Goal: Navigation & Orientation: Understand site structure

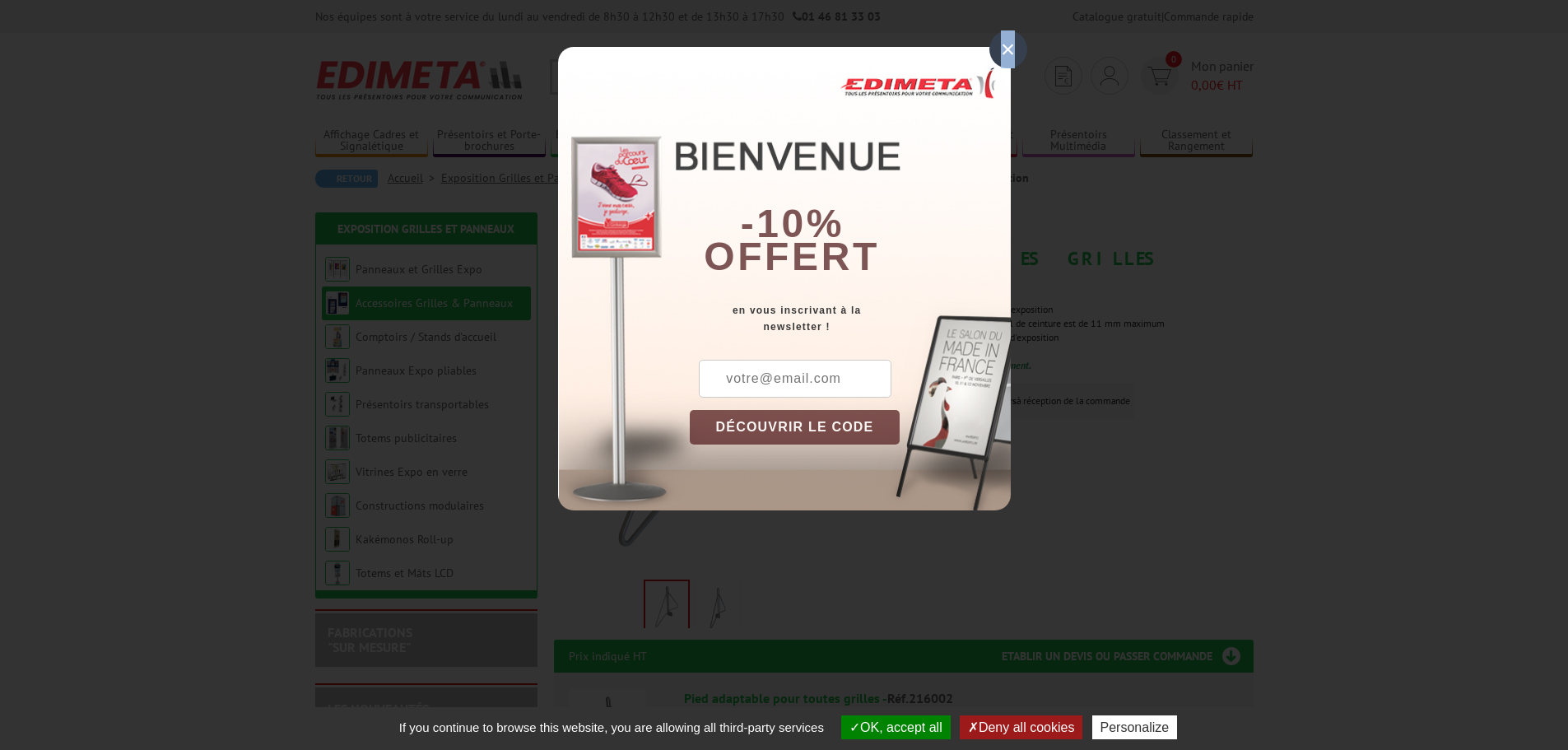
click at [1007, 45] on div "×" at bounding box center [1007, 49] width 38 height 38
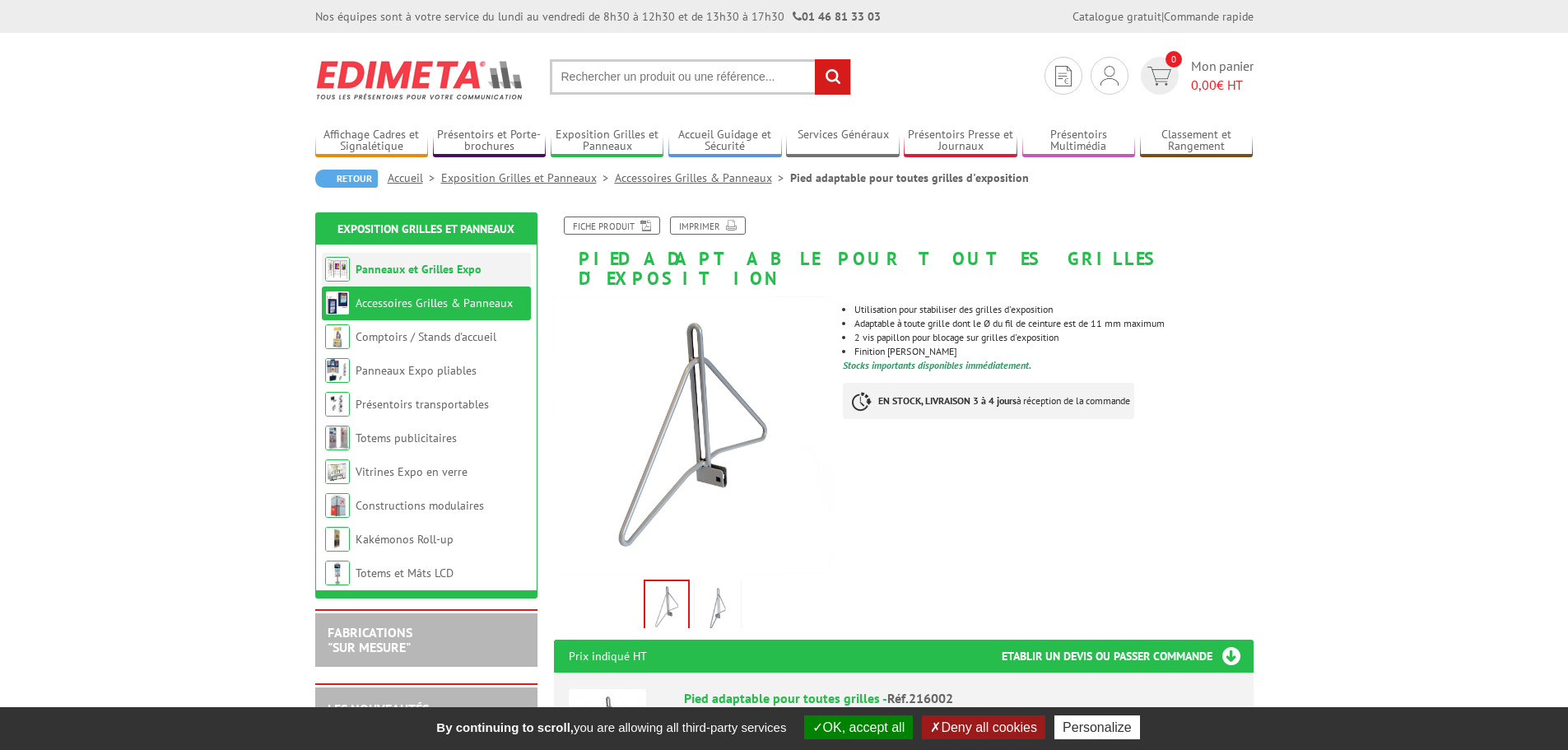
click at [390, 284] on li "Panneaux et Grilles Expo" at bounding box center [427, 269] width 209 height 33
click at [389, 274] on link "Panneaux et Grilles Expo" at bounding box center [418, 268] width 126 height 15
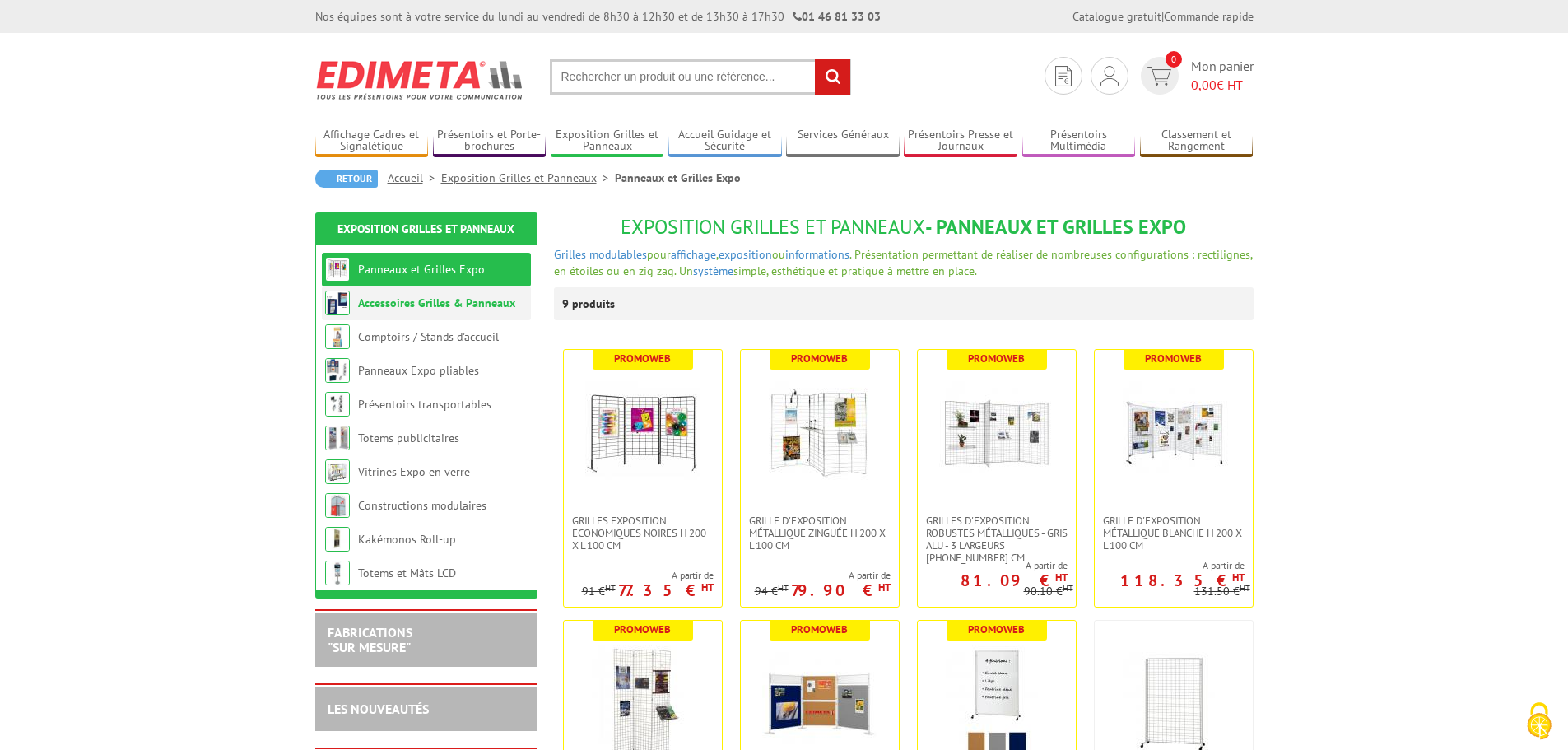
click at [403, 306] on link "Accessoires Grilles & Panneaux" at bounding box center [436, 303] width 158 height 15
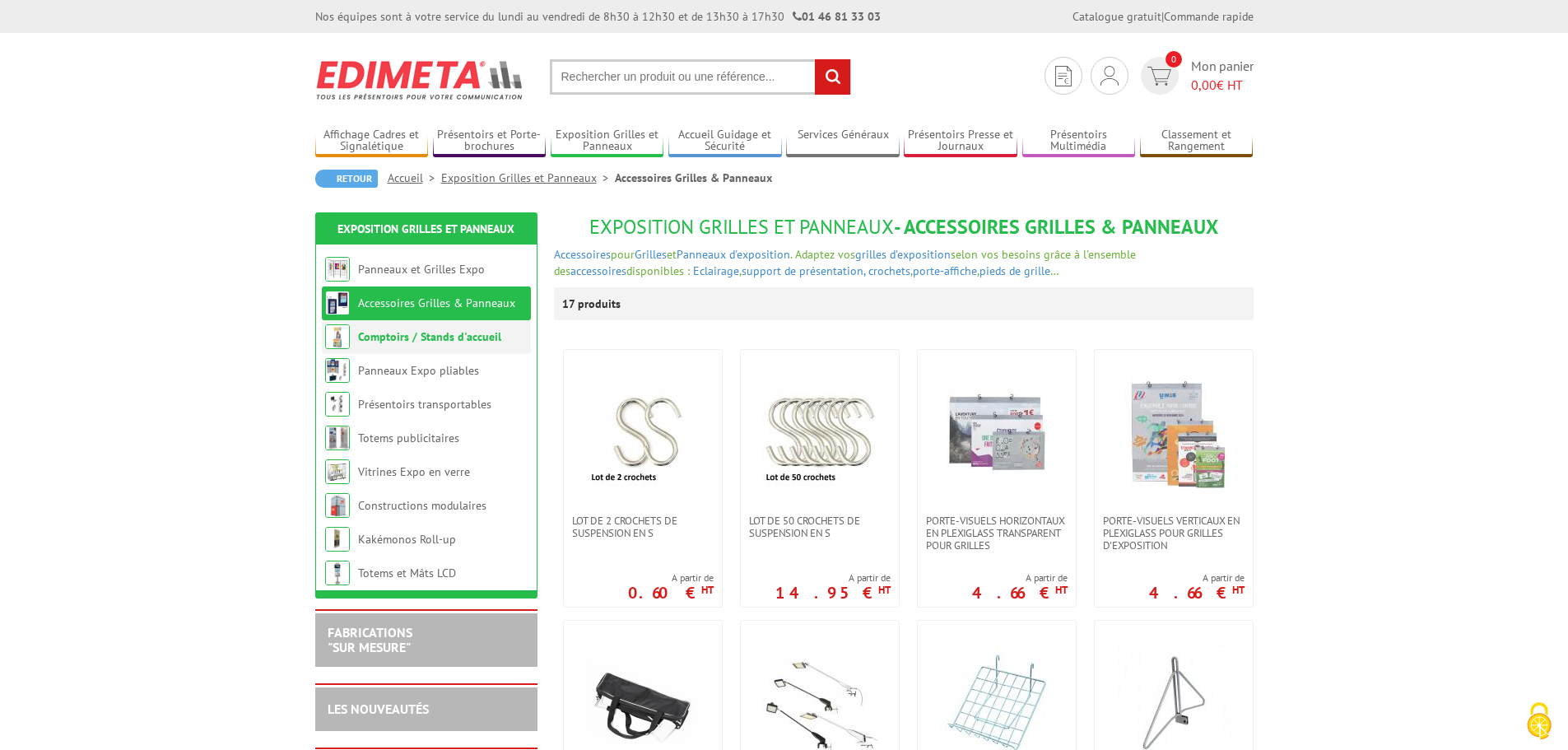
click at [451, 342] on link "Comptoirs / Stands d'accueil" at bounding box center [429, 336] width 143 height 15
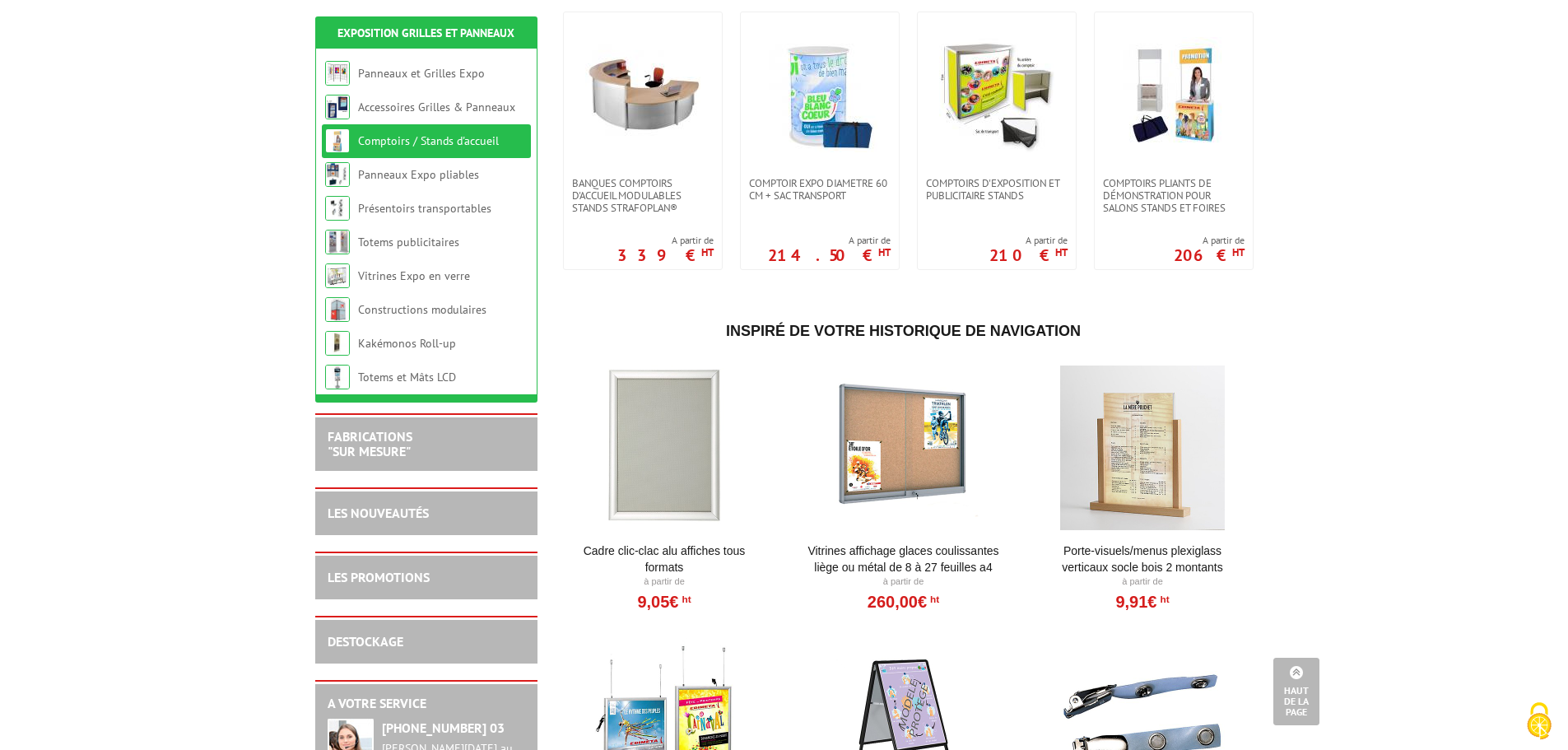
scroll to position [329, 0]
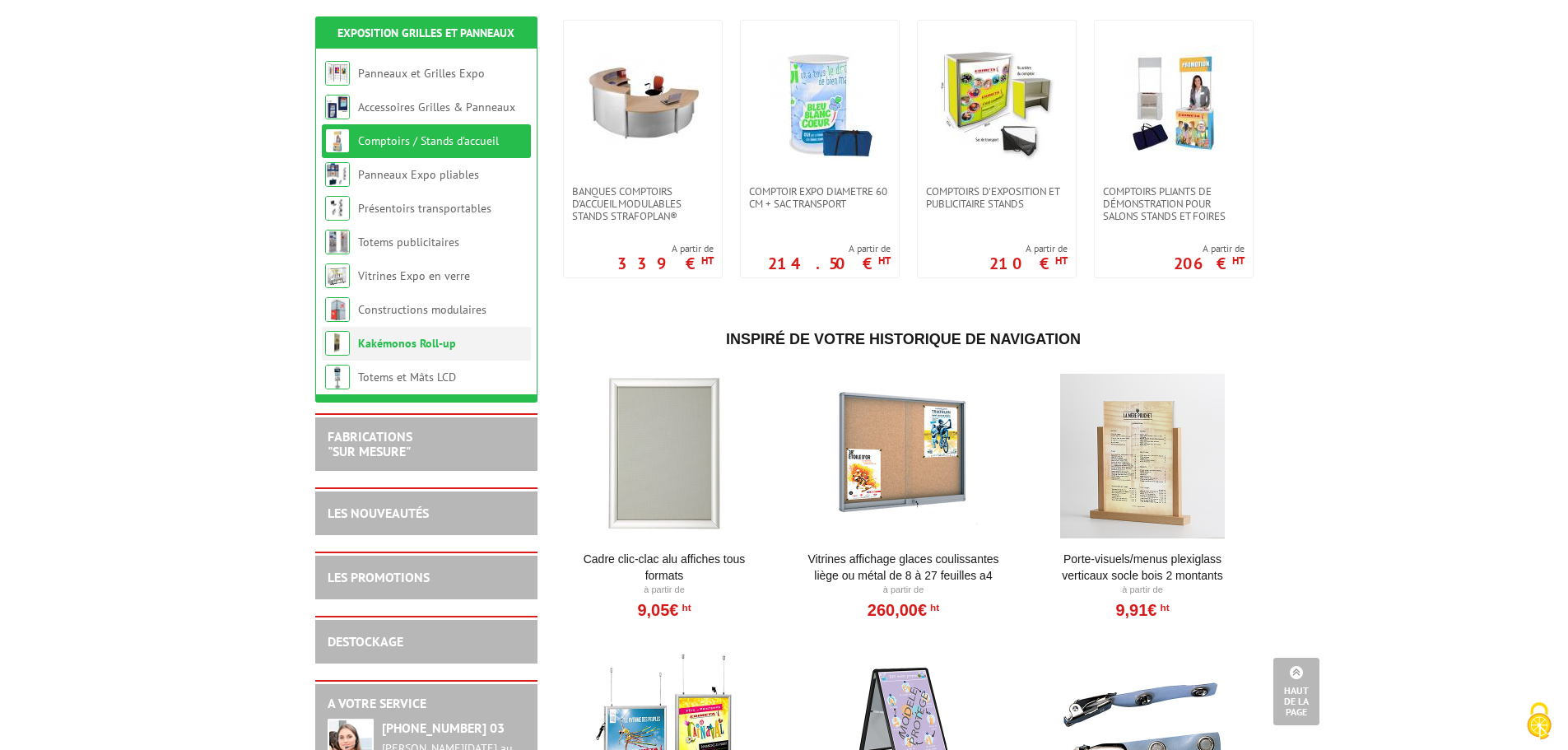
click at [382, 346] on link "Kakémonos Roll-up" at bounding box center [407, 343] width 98 height 15
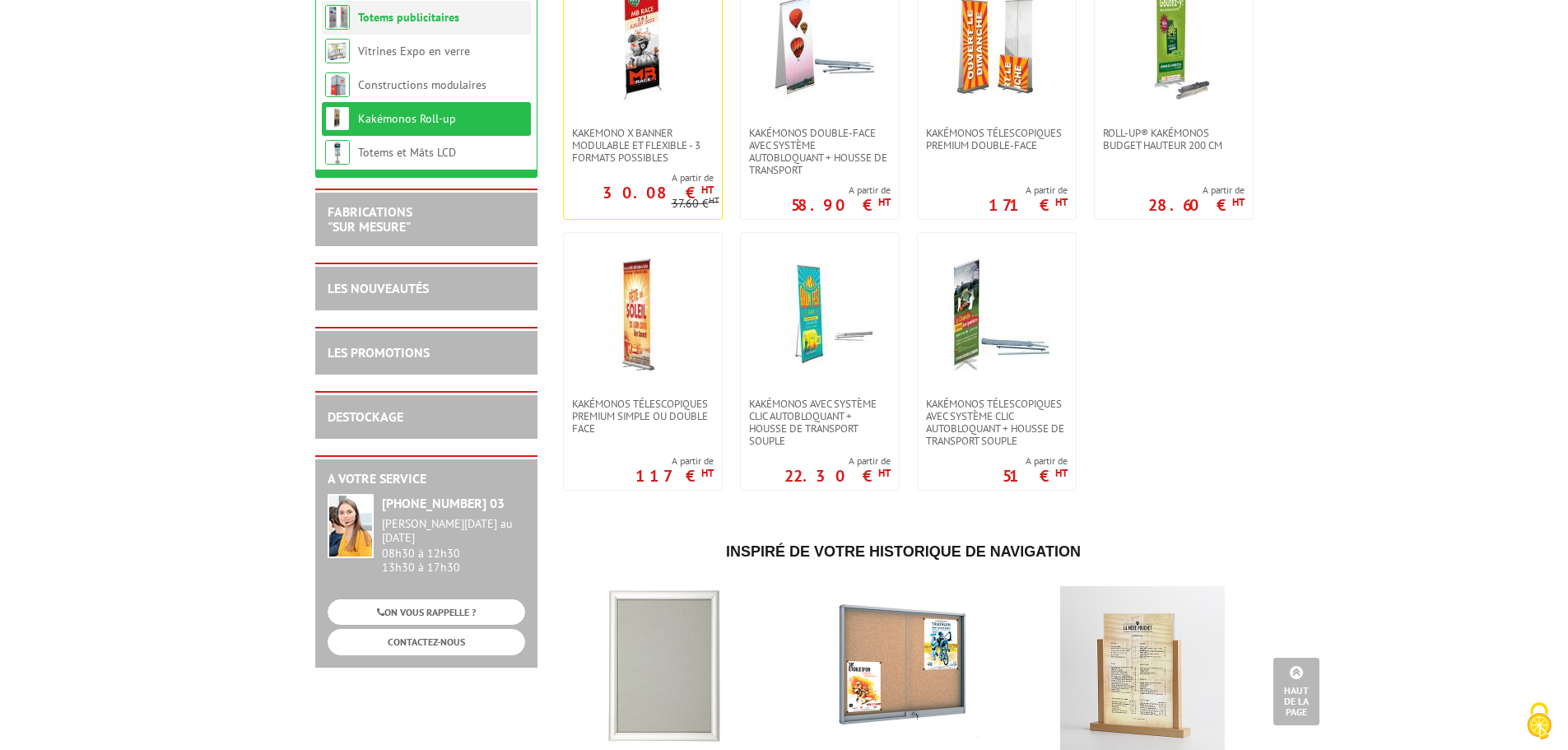
scroll to position [412, 0]
